Goal: Transaction & Acquisition: Purchase product/service

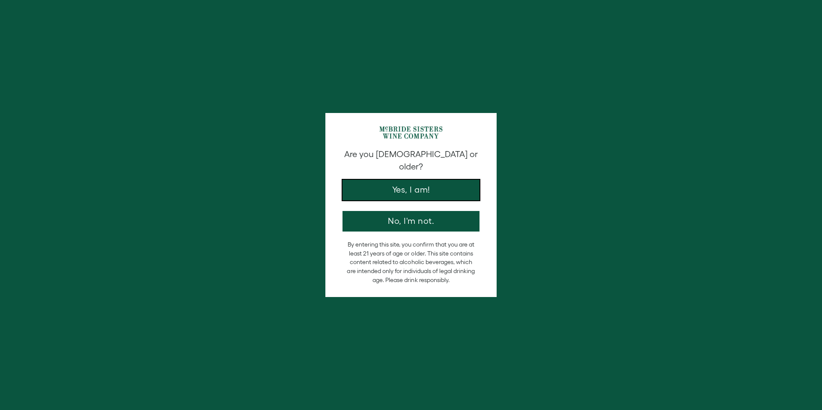
click at [392, 180] on button "Yes, I am!" at bounding box center [411, 190] width 137 height 21
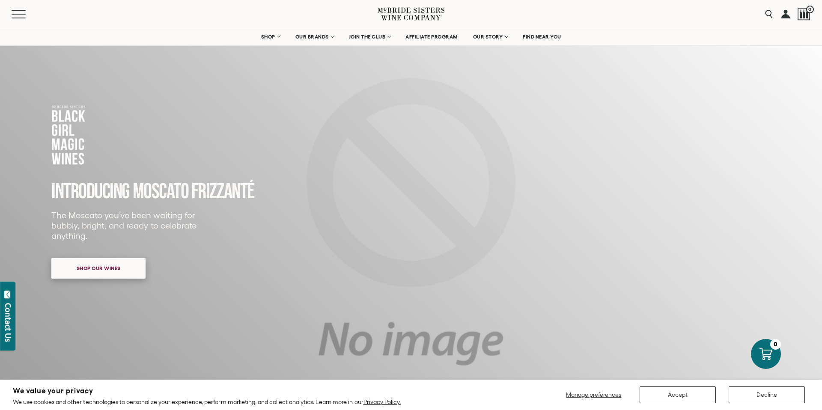
click at [83, 266] on span "Shop our wines" at bounding box center [99, 268] width 74 height 17
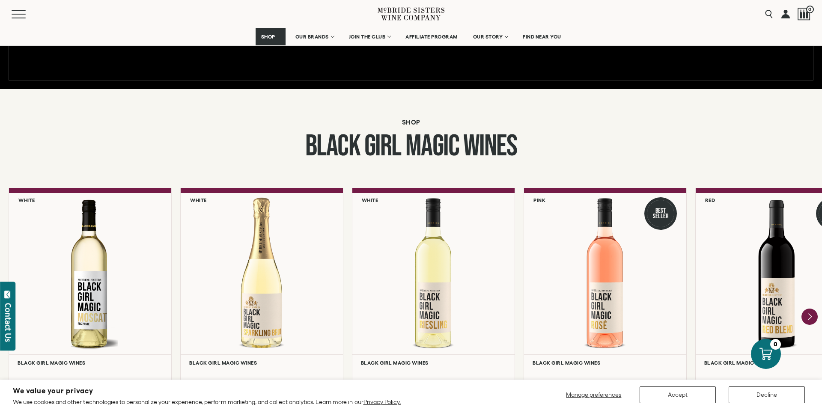
scroll to position [653, 0]
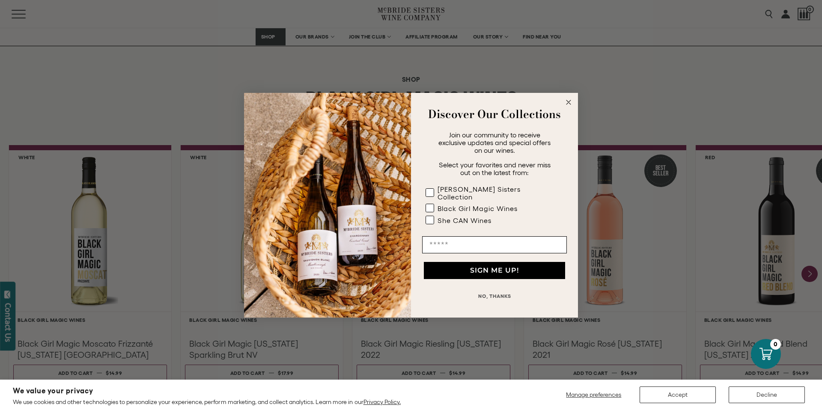
click at [570, 106] on circle "Close dialog" at bounding box center [569, 102] width 10 height 10
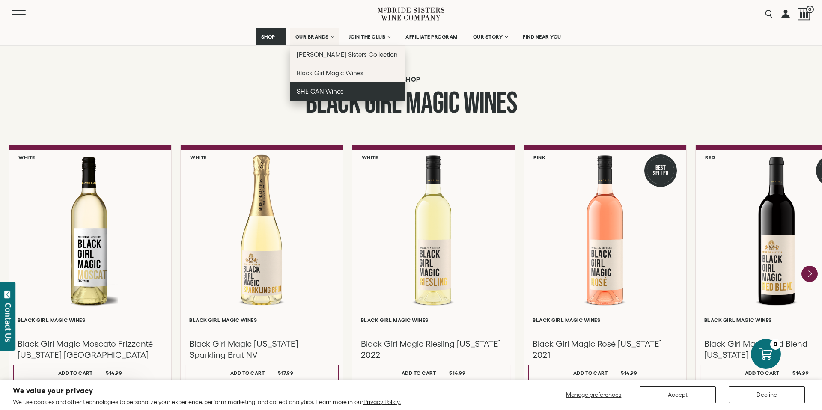
click at [318, 88] on span "SHE CAN Wines" at bounding box center [320, 91] width 47 height 7
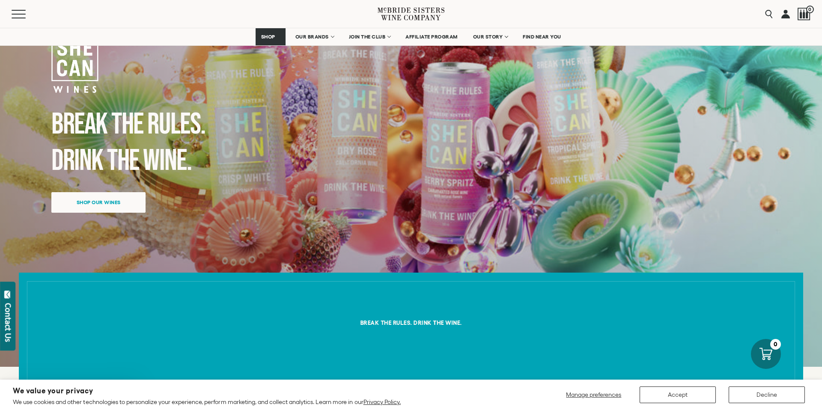
scroll to position [92, 0]
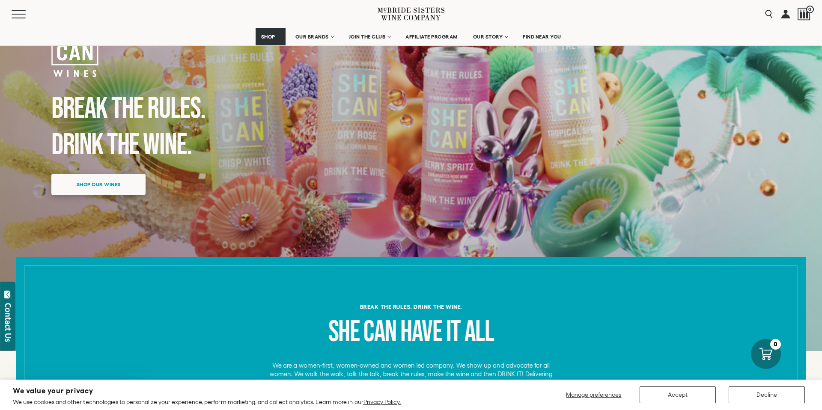
click at [128, 186] on span "Shop our wines" at bounding box center [99, 184] width 74 height 17
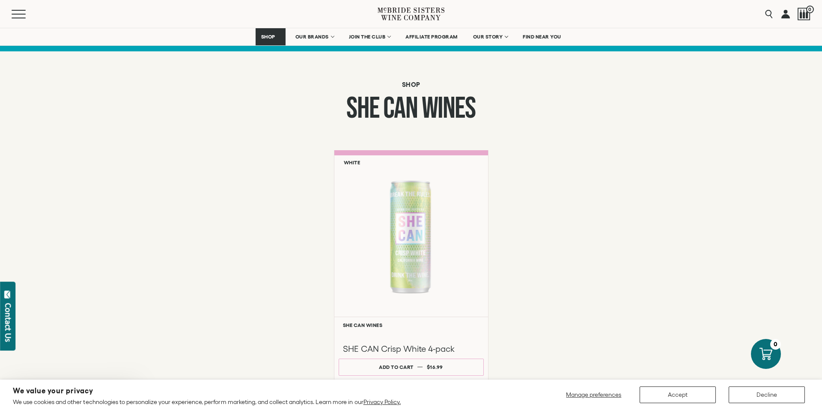
scroll to position [572, 0]
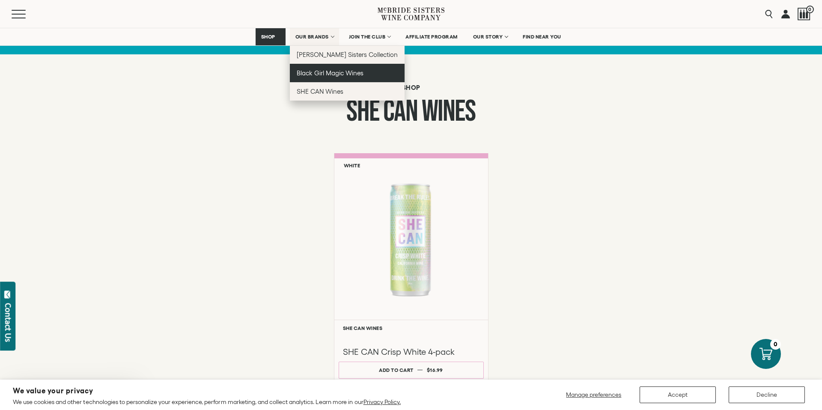
click at [313, 72] on span "Black Girl Magic Wines" at bounding box center [330, 72] width 67 height 7
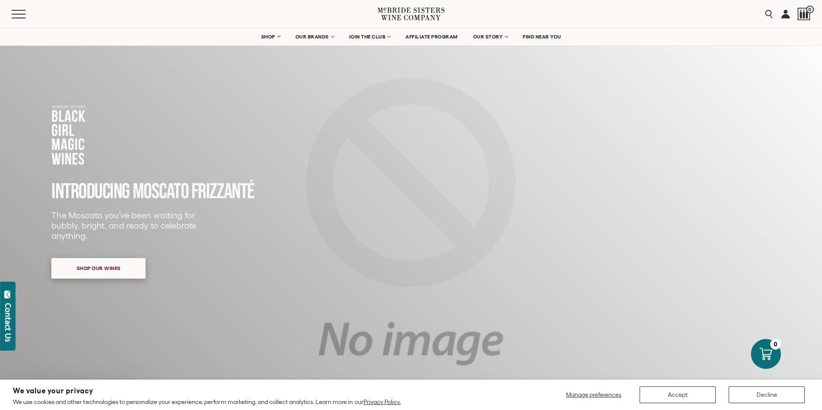
click at [133, 271] on span "Shop our wines" at bounding box center [99, 268] width 74 height 17
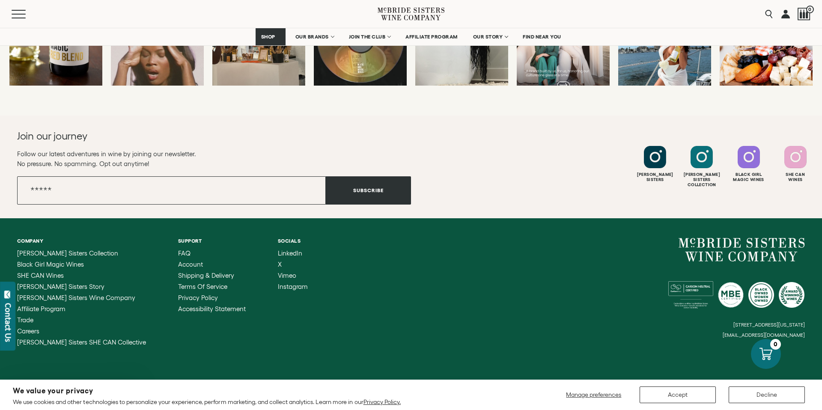
scroll to position [2337, 0]
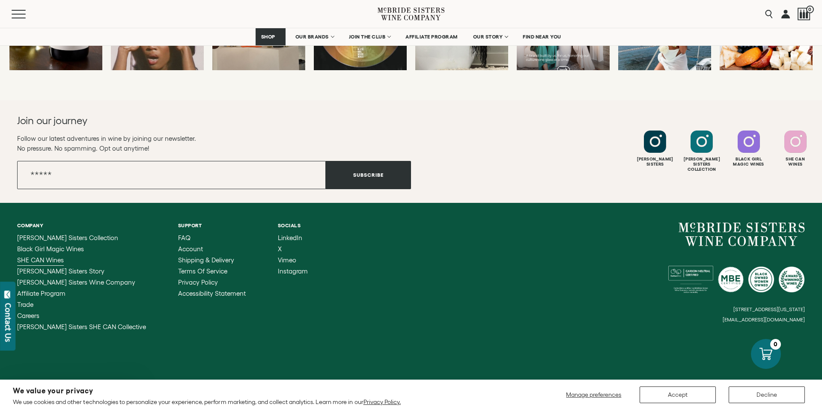
click at [54, 257] on span "SHE CAN Wines" at bounding box center [40, 260] width 47 height 7
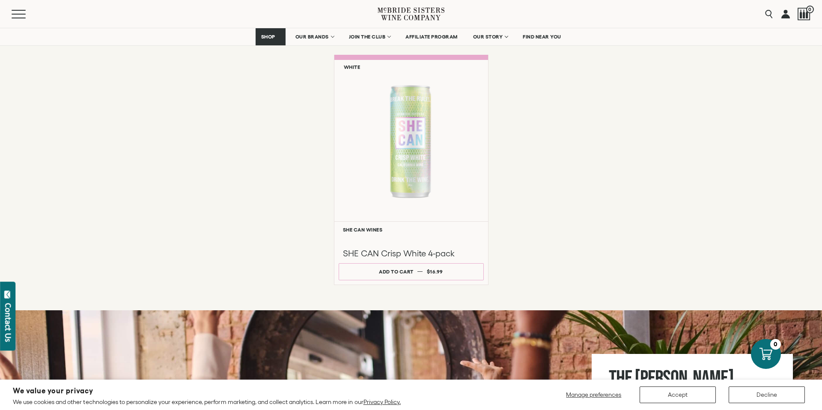
scroll to position [673, 0]
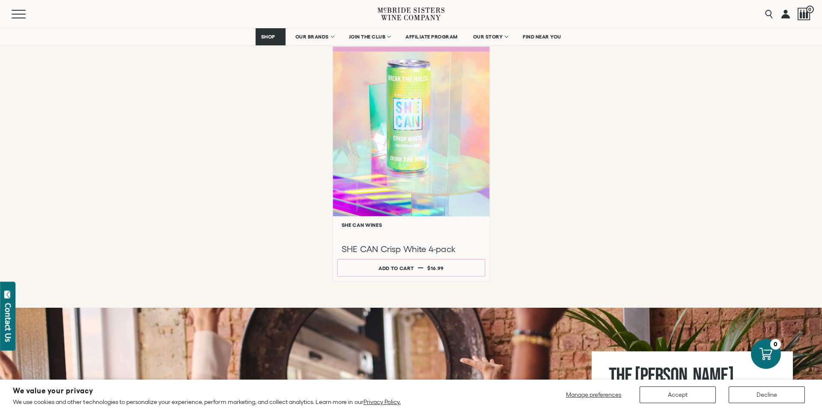
click at [409, 159] on div at bounding box center [411, 133] width 157 height 165
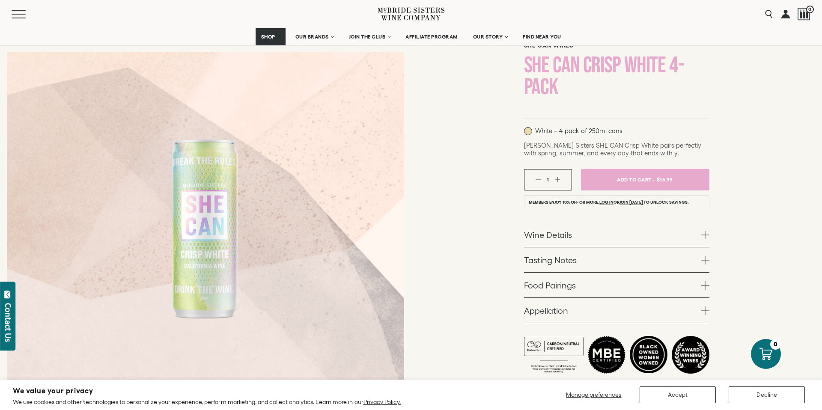
scroll to position [86, 0]
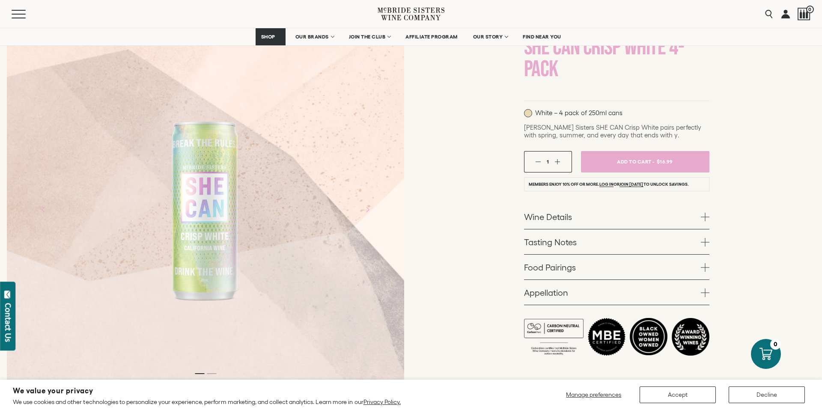
click at [523, 217] on div "SHE CAN Wines SHE CAN Crisp White 4-pack White – 4 pack of 250ml cans 1" at bounding box center [616, 188] width 411 height 408
click at [707, 218] on span at bounding box center [705, 217] width 9 height 9
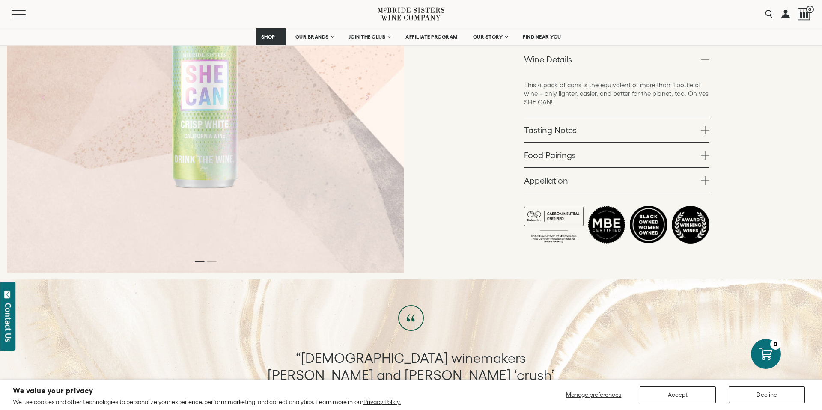
scroll to position [266, 0]
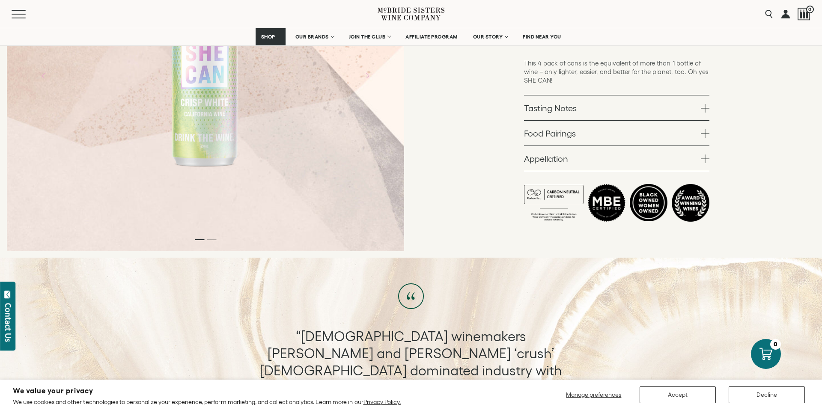
click at [704, 155] on span at bounding box center [705, 159] width 9 height 9
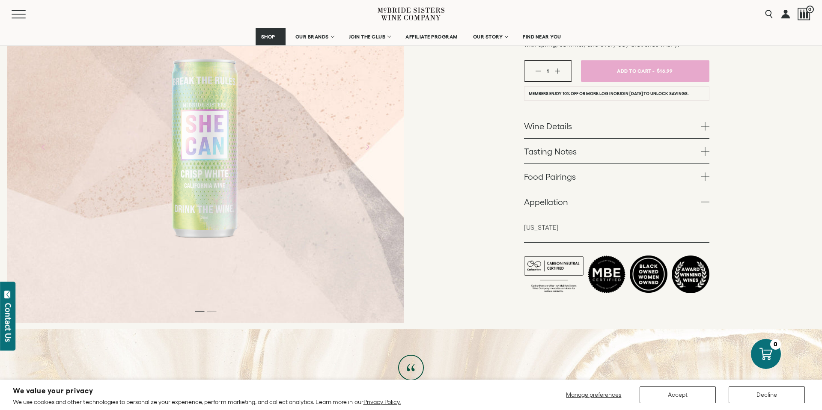
scroll to position [160, 0]
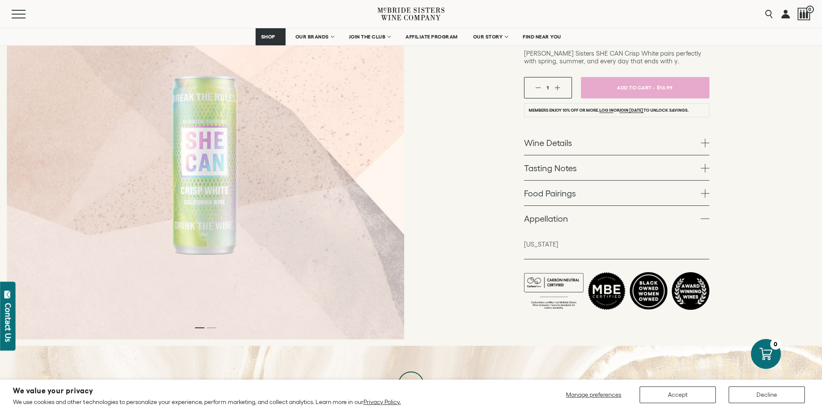
click at [704, 145] on span at bounding box center [705, 143] width 9 height 9
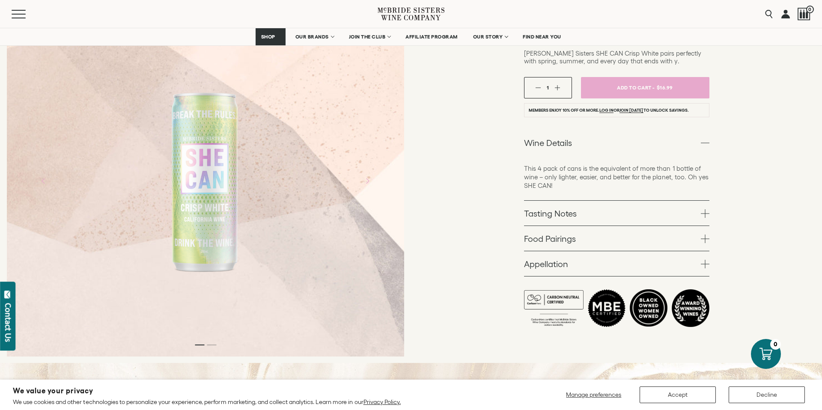
click at [706, 215] on span at bounding box center [705, 213] width 9 height 9
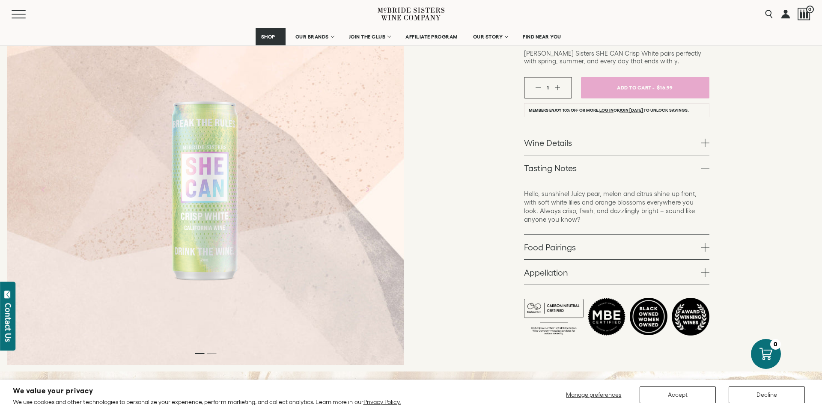
click at [704, 246] on span at bounding box center [705, 247] width 9 height 9
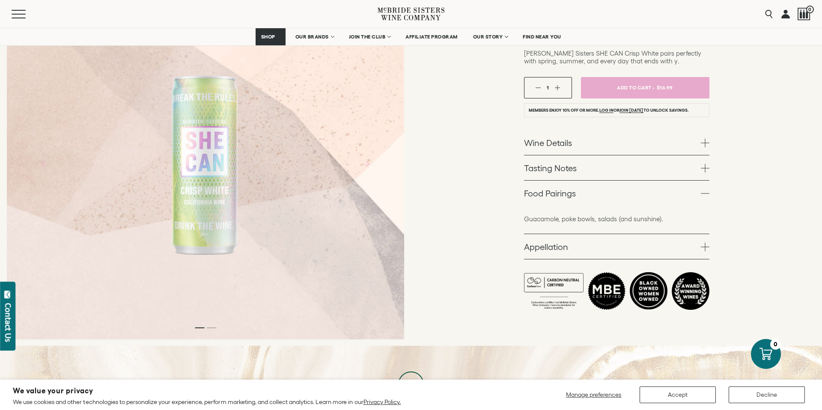
click at [704, 248] on span at bounding box center [705, 247] width 9 height 9
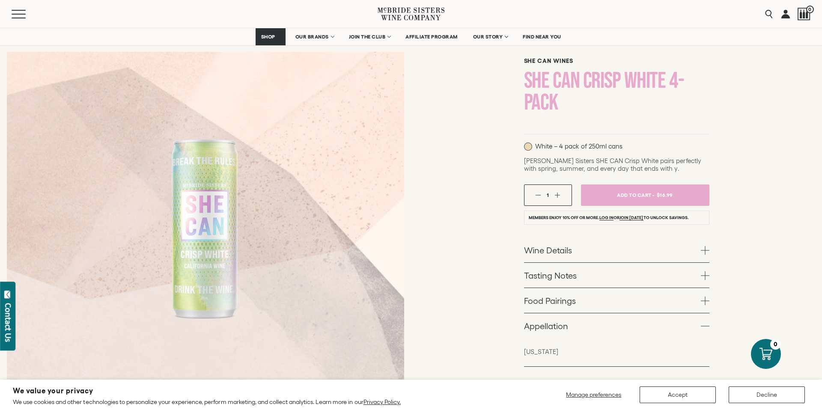
scroll to position [0, 0]
